Goal: Task Accomplishment & Management: Manage account settings

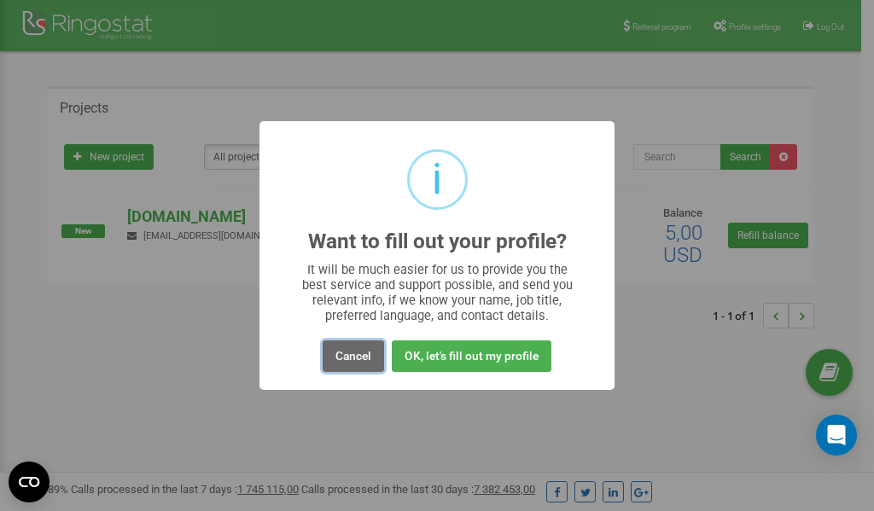
click at [351, 355] on button "Cancel" at bounding box center [352, 356] width 61 height 32
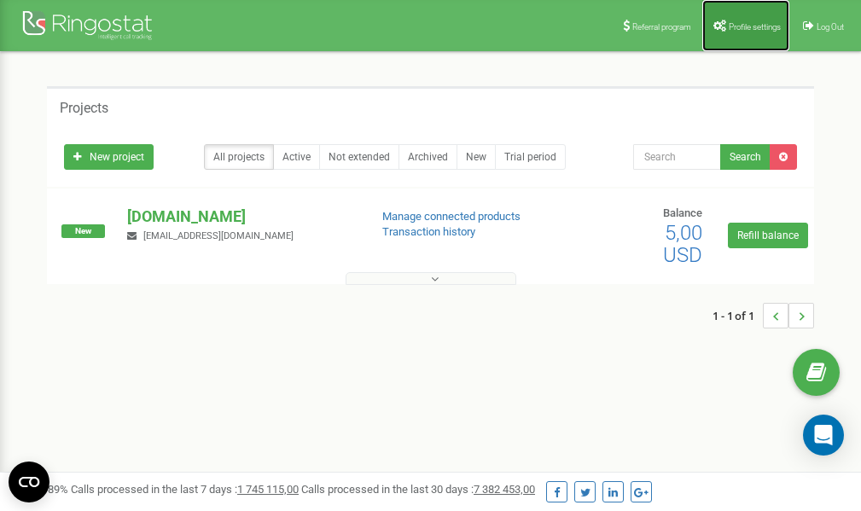
click at [742, 34] on link "Profile settings" at bounding box center [745, 25] width 87 height 51
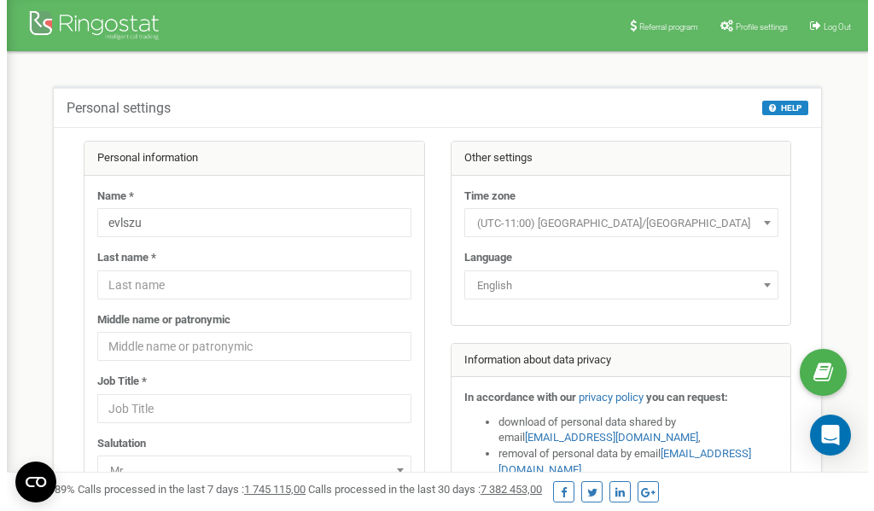
scroll to position [85, 0]
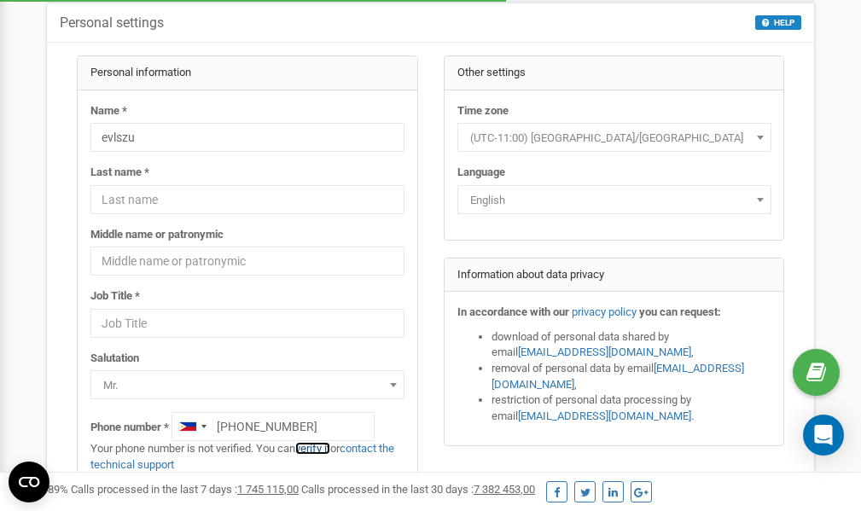
click at [317, 449] on link "verify it" at bounding box center [312, 448] width 35 height 13
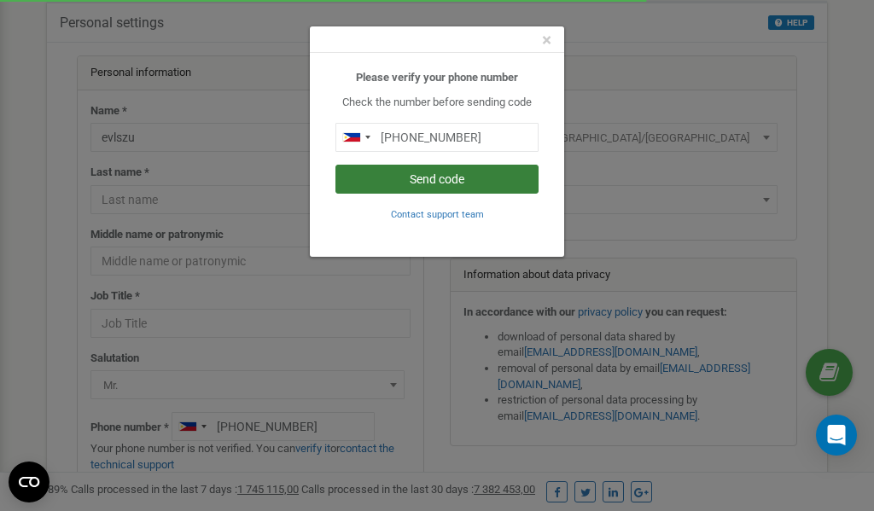
click at [436, 181] on button "Send code" at bounding box center [436, 179] width 203 height 29
